Goal: Information Seeking & Learning: Check status

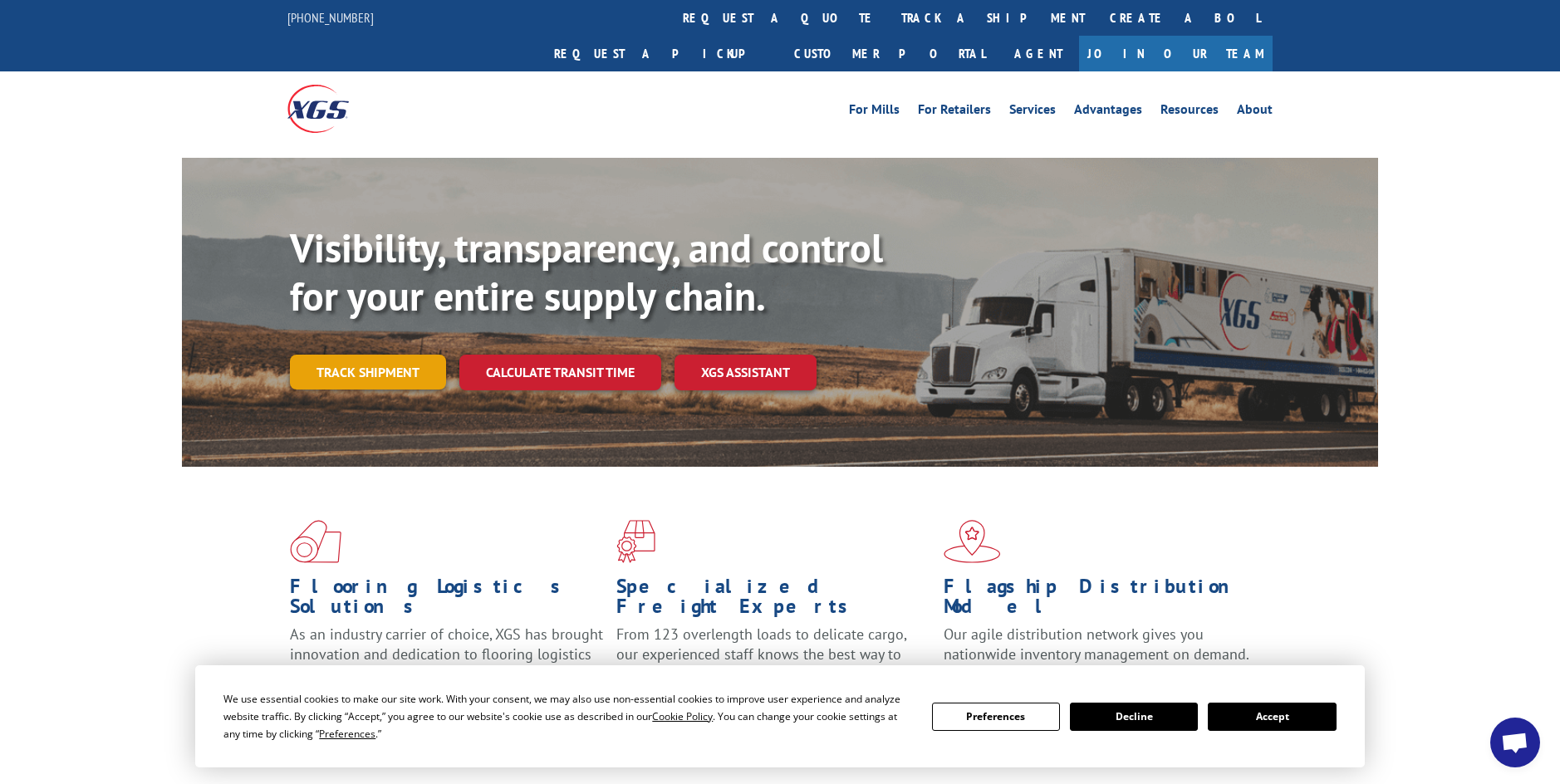
click at [364, 354] on link "Track shipment" at bounding box center [367, 372] width 156 height 35
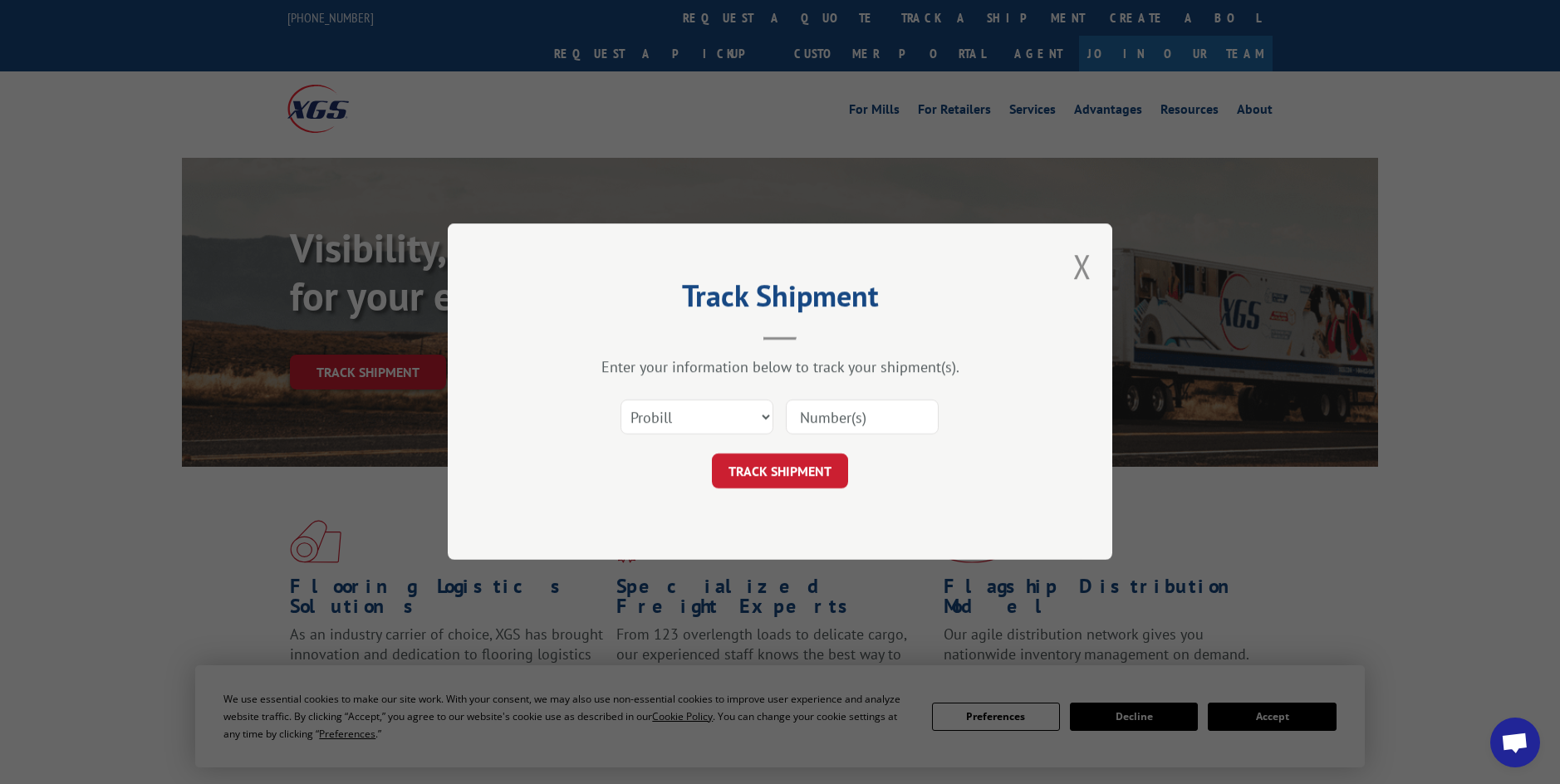
click at [831, 417] on input at bounding box center [862, 418] width 153 height 35
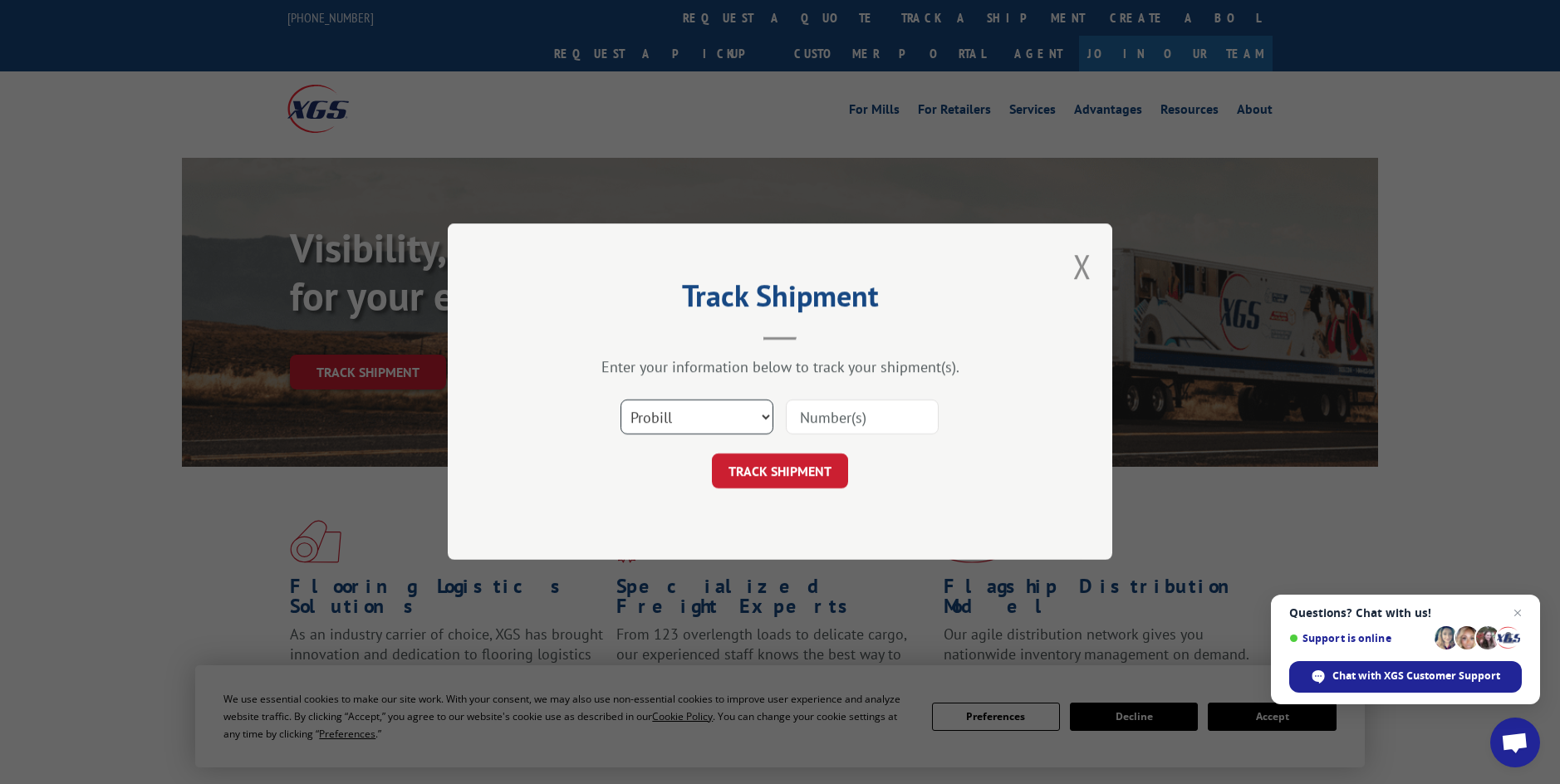
click at [756, 419] on select "Select category... Probill BOL PO" at bounding box center [696, 418] width 153 height 35
select select "bol"
click at [620, 401] on select "Select category... Probill BOL PO" at bounding box center [696, 418] width 153 height 35
click at [835, 419] on input at bounding box center [862, 418] width 153 height 35
type input "6025042"
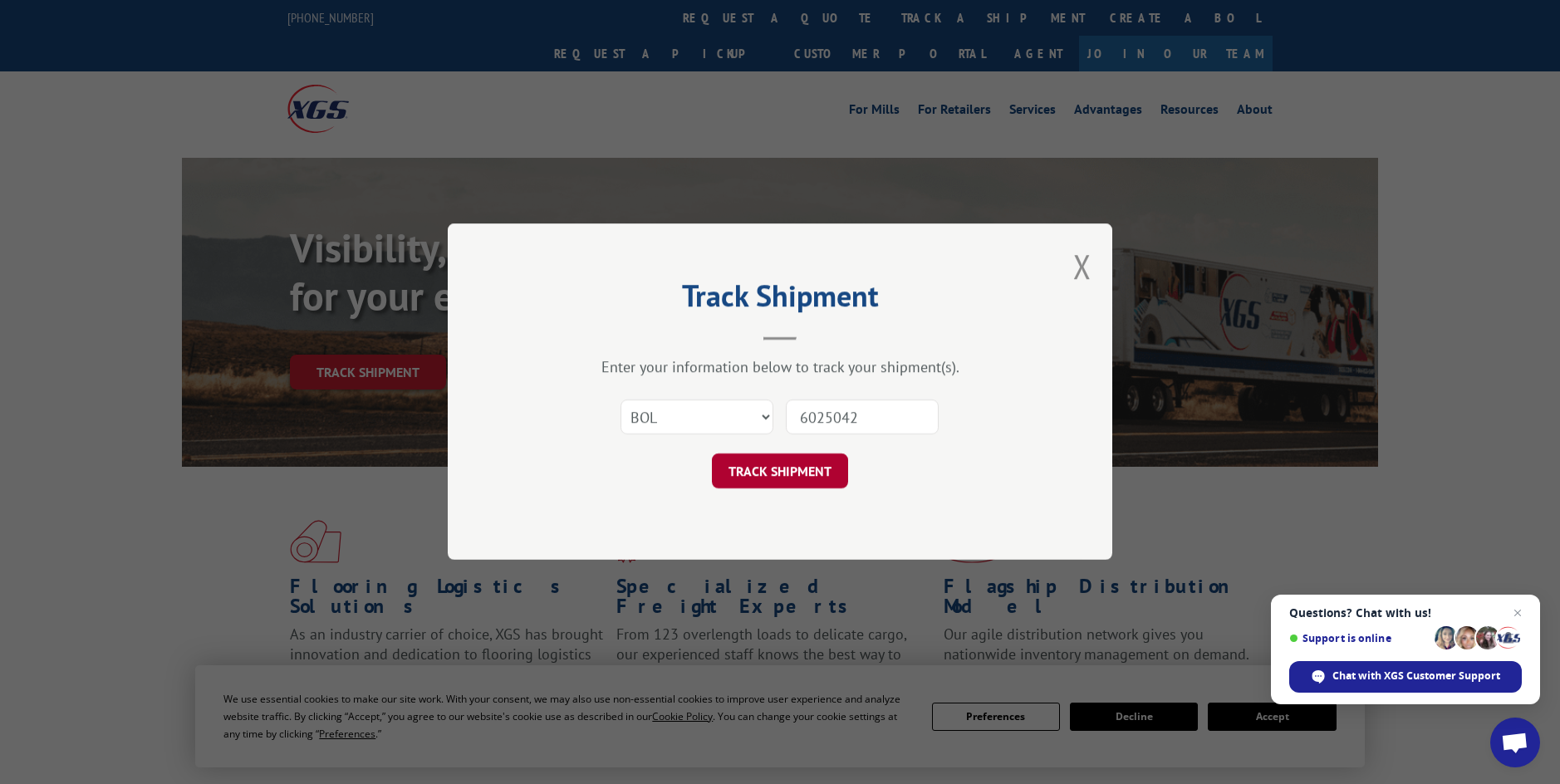
click at [785, 471] on button "TRACK SHIPMENT" at bounding box center [779, 471] width 136 height 35
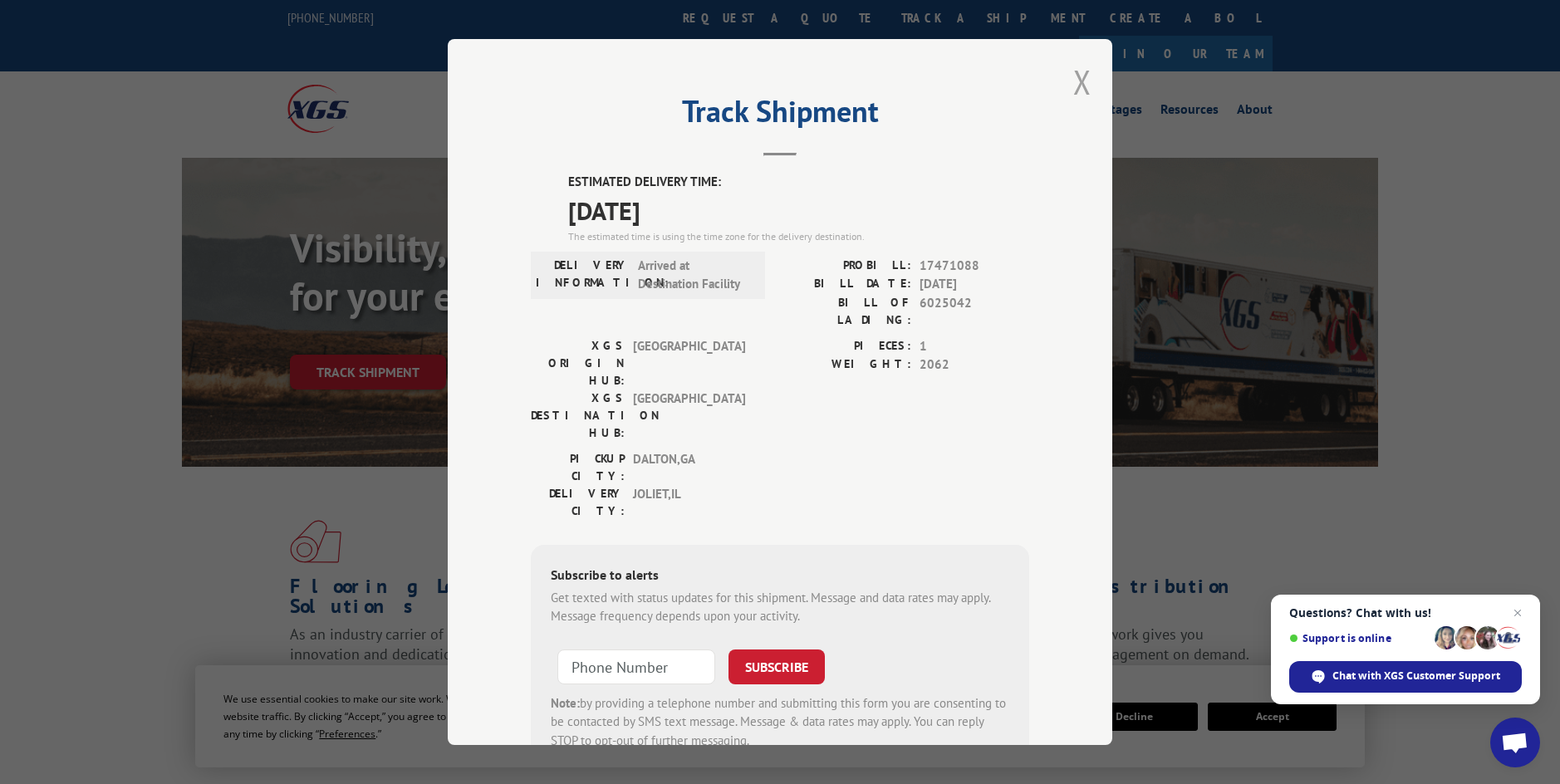
click at [1077, 75] on button "Close modal" at bounding box center [1082, 82] width 18 height 44
